Goal: Task Accomplishment & Management: Manage account settings

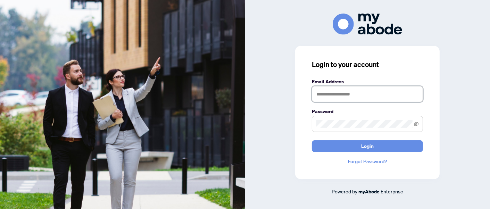
click at [328, 97] on input "text" at bounding box center [367, 94] width 111 height 16
type input "**********"
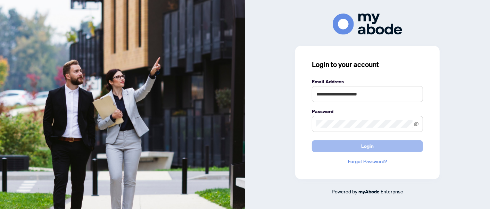
click at [367, 145] on span "Login" at bounding box center [367, 146] width 13 height 11
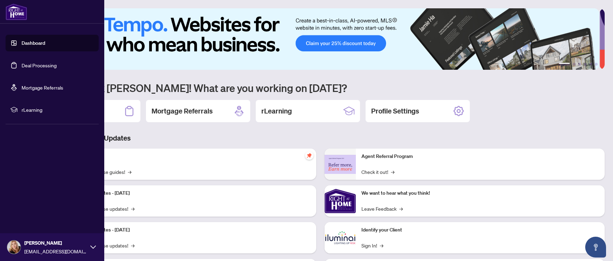
click at [34, 62] on link "Deal Processing" at bounding box center [39, 65] width 35 height 6
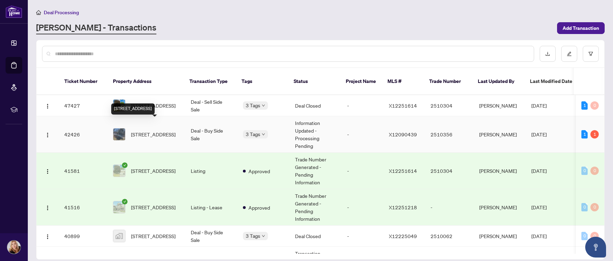
click at [149, 131] on span "[STREET_ADDRESS]" at bounding box center [153, 135] width 44 height 8
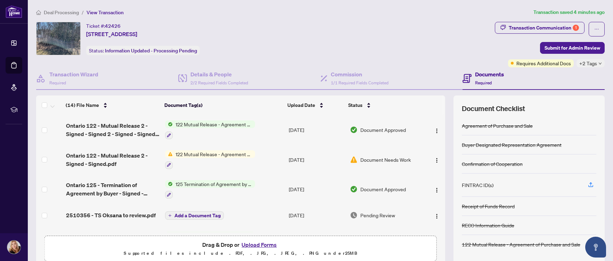
click at [191, 124] on span "122 Mutual Release - Agreement of Purchase and Sale" at bounding box center [214, 125] width 82 height 8
click at [193, 158] on span "122 Mutual Release - Agreement of Purchase and Sale" at bounding box center [212, 162] width 104 height 15
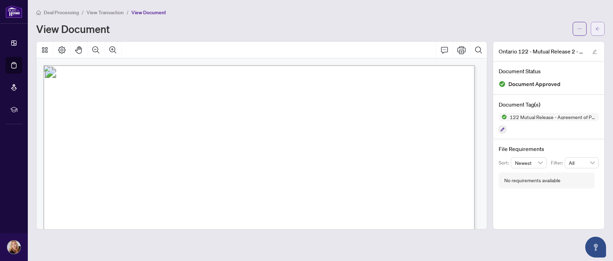
click at [597, 27] on icon "arrow-left" at bounding box center [597, 28] width 5 height 5
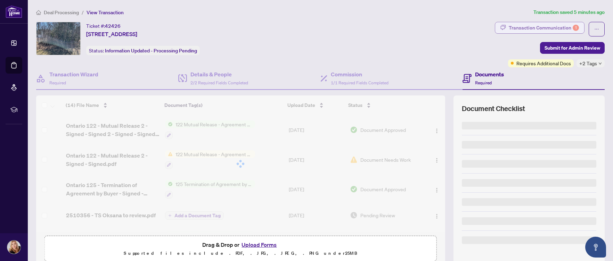
click at [523, 26] on div "Transaction Communication 1" at bounding box center [544, 27] width 70 height 11
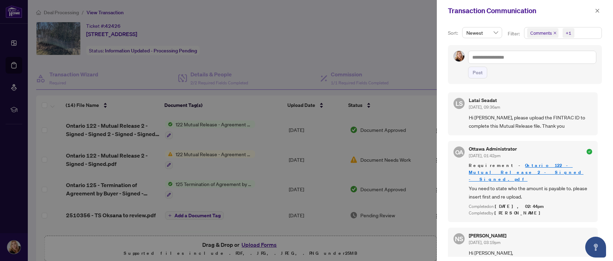
click at [359, 48] on div at bounding box center [306, 130] width 613 height 261
click at [595, 12] on icon "close" at bounding box center [597, 10] width 5 height 5
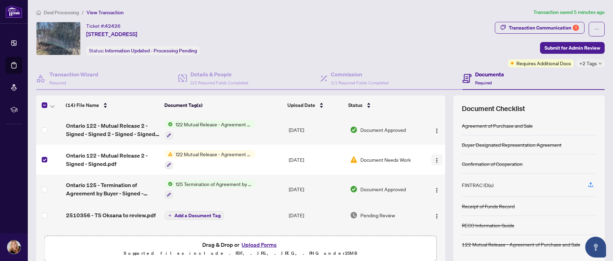
click at [434, 160] on img "button" at bounding box center [437, 161] width 6 height 6
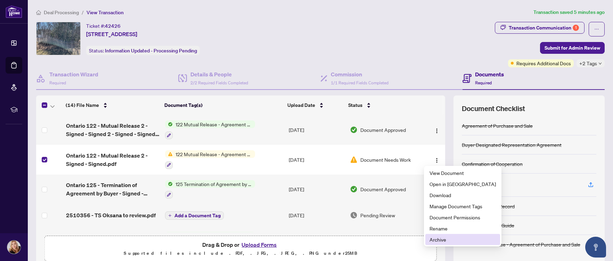
click at [444, 239] on span "Archive" at bounding box center [463, 240] width 66 height 8
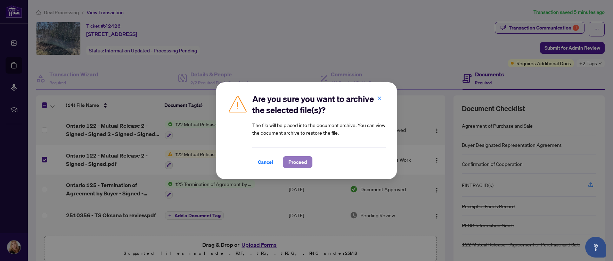
click at [303, 163] on span "Proceed" at bounding box center [297, 162] width 18 height 11
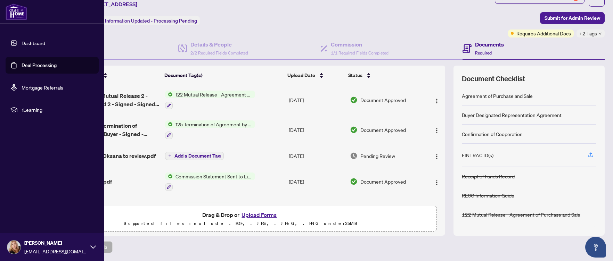
click at [27, 63] on link "Deal Processing" at bounding box center [39, 65] width 35 height 6
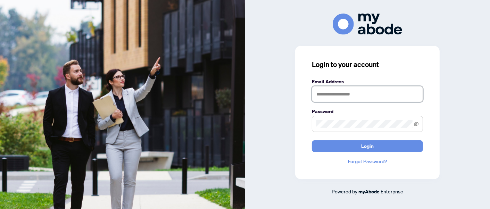
click at [325, 95] on input "text" at bounding box center [367, 94] width 111 height 16
type input "**********"
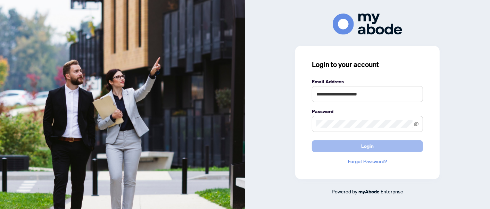
click at [381, 147] on button "Login" at bounding box center [367, 146] width 111 height 12
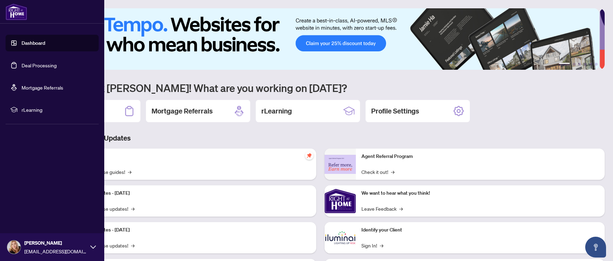
click at [34, 67] on link "Deal Processing" at bounding box center [39, 65] width 35 height 6
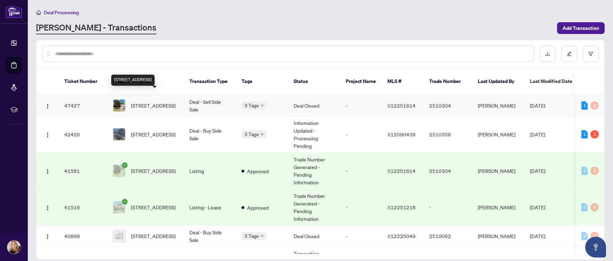
click at [138, 102] on span "[STREET_ADDRESS]" at bounding box center [153, 106] width 44 height 8
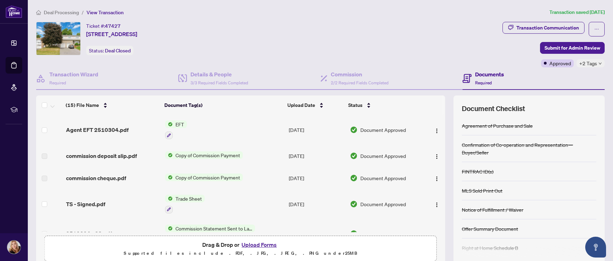
click at [590, 64] on span "+2 Tags" at bounding box center [588, 63] width 18 height 8
click at [589, 27] on button "button" at bounding box center [597, 29] width 16 height 15
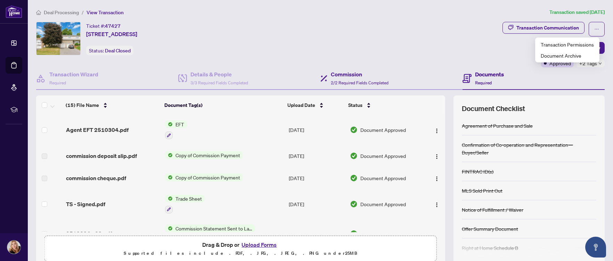
click at [398, 69] on div "Commission 2/2 Required Fields Completed" at bounding box center [391, 78] width 142 height 23
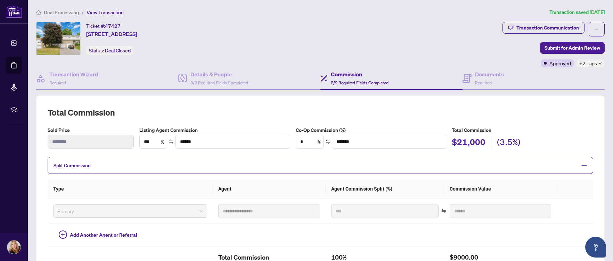
click at [590, 62] on span "+2 Tags" at bounding box center [588, 63] width 18 height 8
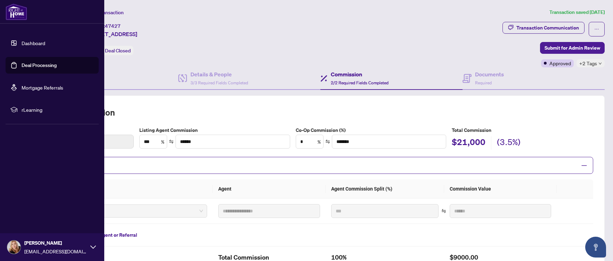
click at [35, 43] on link "Dashboard" at bounding box center [34, 43] width 24 height 6
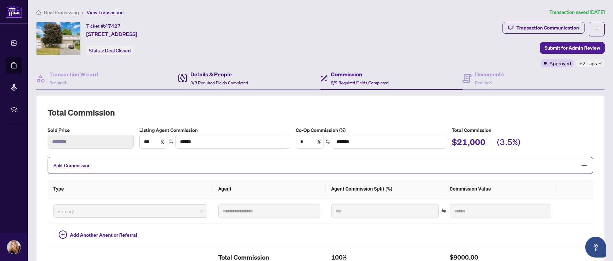
click at [208, 80] on span "3/3 Required Fields Completed" at bounding box center [219, 82] width 58 height 5
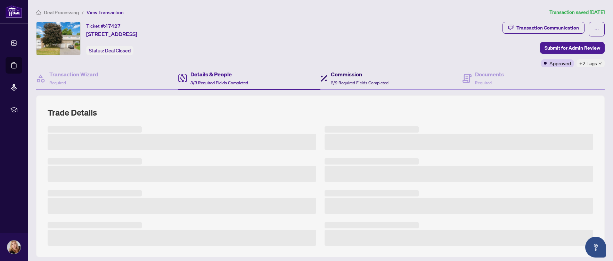
click at [345, 79] on div "Commission 2/2 Required Fields Completed" at bounding box center [360, 78] width 58 height 16
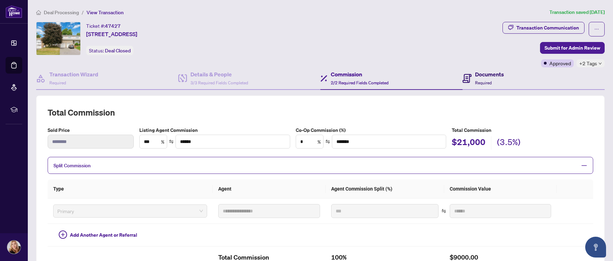
click at [479, 78] on div "Documents Required" at bounding box center [489, 78] width 29 height 16
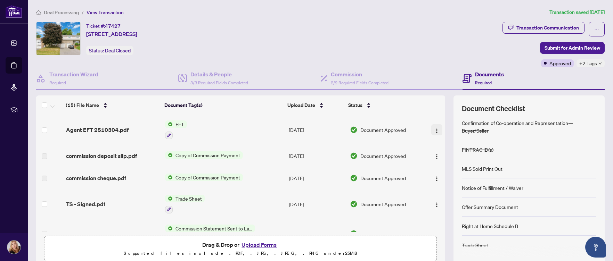
click at [434, 130] on img "button" at bounding box center [437, 131] width 6 height 6
click at [591, 65] on span "+2 Tags" at bounding box center [588, 63] width 18 height 8
click at [594, 26] on span "button" at bounding box center [596, 29] width 5 height 11
click at [558, 56] on span "Document Archive" at bounding box center [567, 56] width 53 height 8
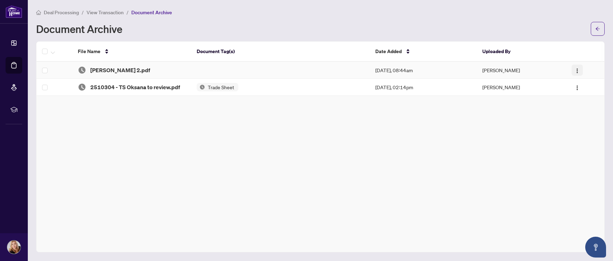
click at [577, 71] on img "button" at bounding box center [577, 71] width 6 height 6
click at [120, 72] on span "Oksana Shevchenko 2.pdf" at bounding box center [120, 70] width 60 height 8
click at [415, 67] on td "Aug/14/2025, 08:44am" at bounding box center [423, 70] width 107 height 17
drag, startPoint x: 91, startPoint y: 71, endPoint x: 145, endPoint y: 68, distance: 54.0
click at [145, 68] on span "Oksana Shevchenko 2.pdf" at bounding box center [120, 70] width 60 height 8
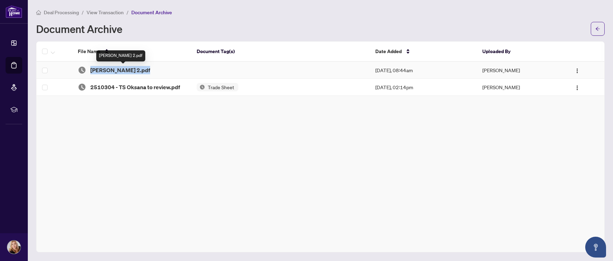
copy span "Oksana Shevchenko 2"
click at [578, 69] on img "button" at bounding box center [577, 71] width 6 height 6
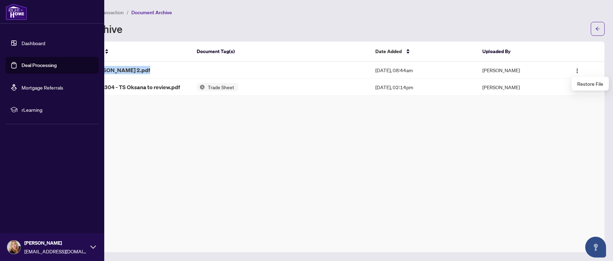
click at [26, 41] on link "Dashboard" at bounding box center [34, 43] width 24 height 6
